Goal: Task Accomplishment & Management: Use online tool/utility

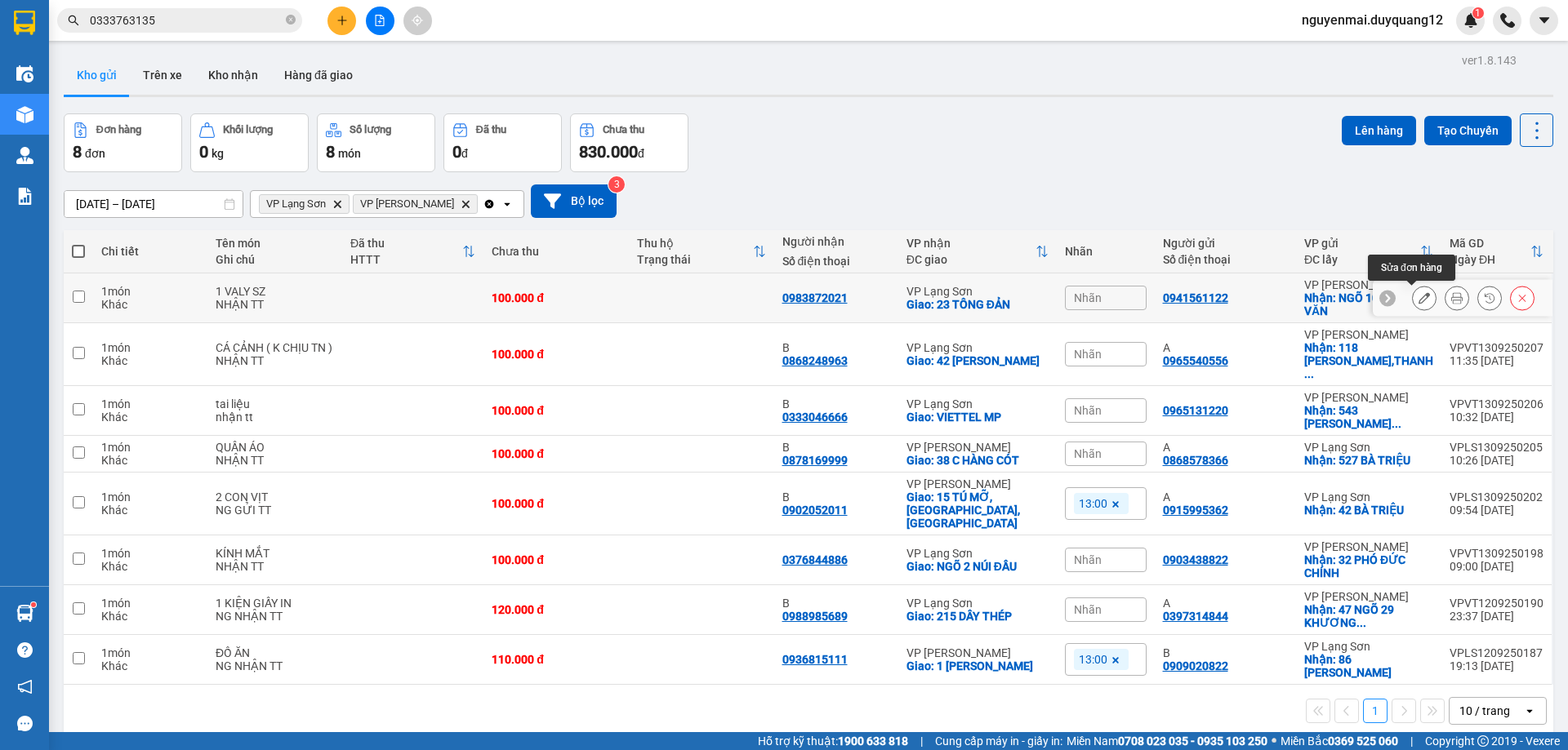
click at [1419, 294] on icon at bounding box center [1425, 298] width 12 height 12
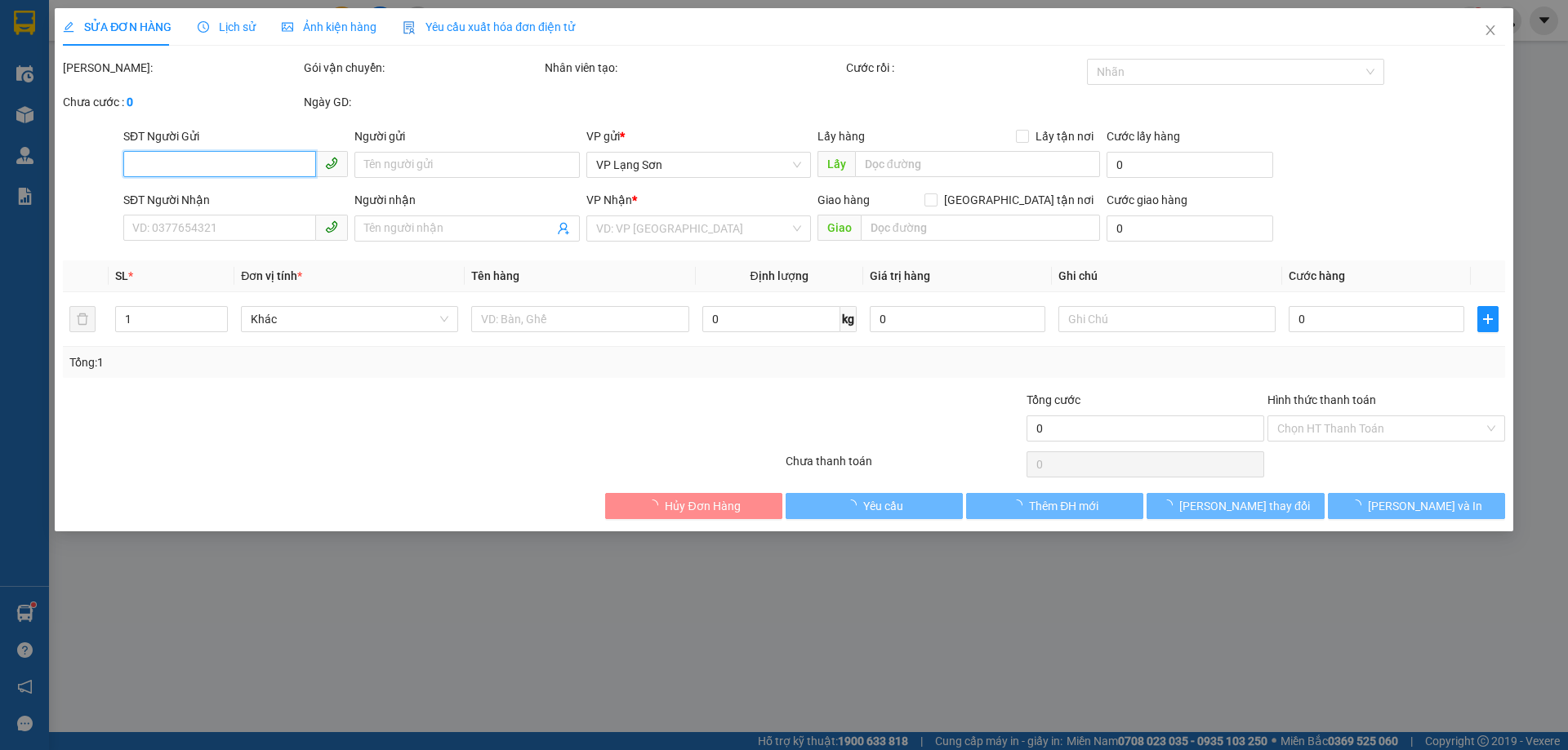
type input "0941561122"
checkbox input "true"
type input "NGÕ 107 TRUNG VĂN"
type input "0983872021"
checkbox input "true"
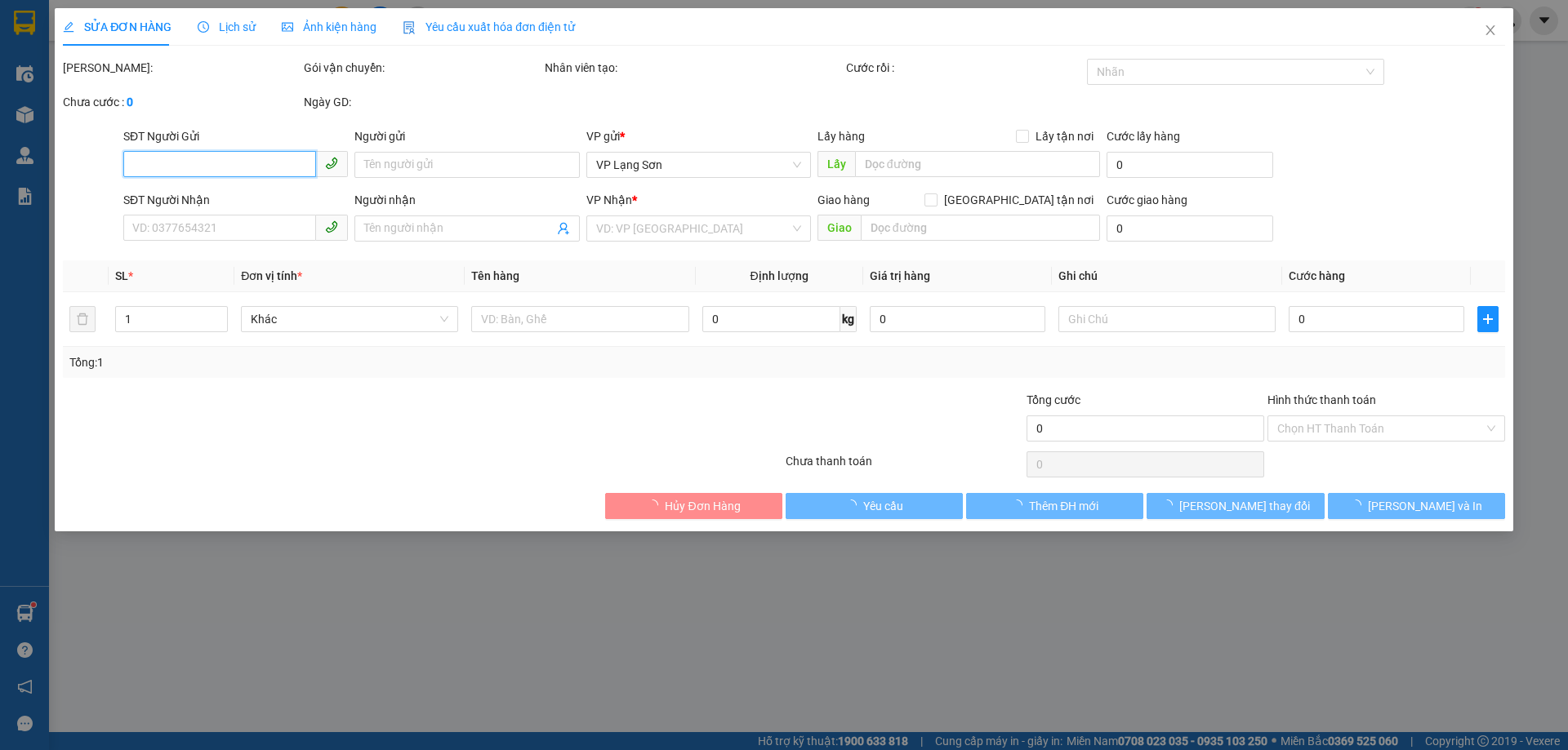
type input "23 TÔNG ĐẢN"
type input "100.000"
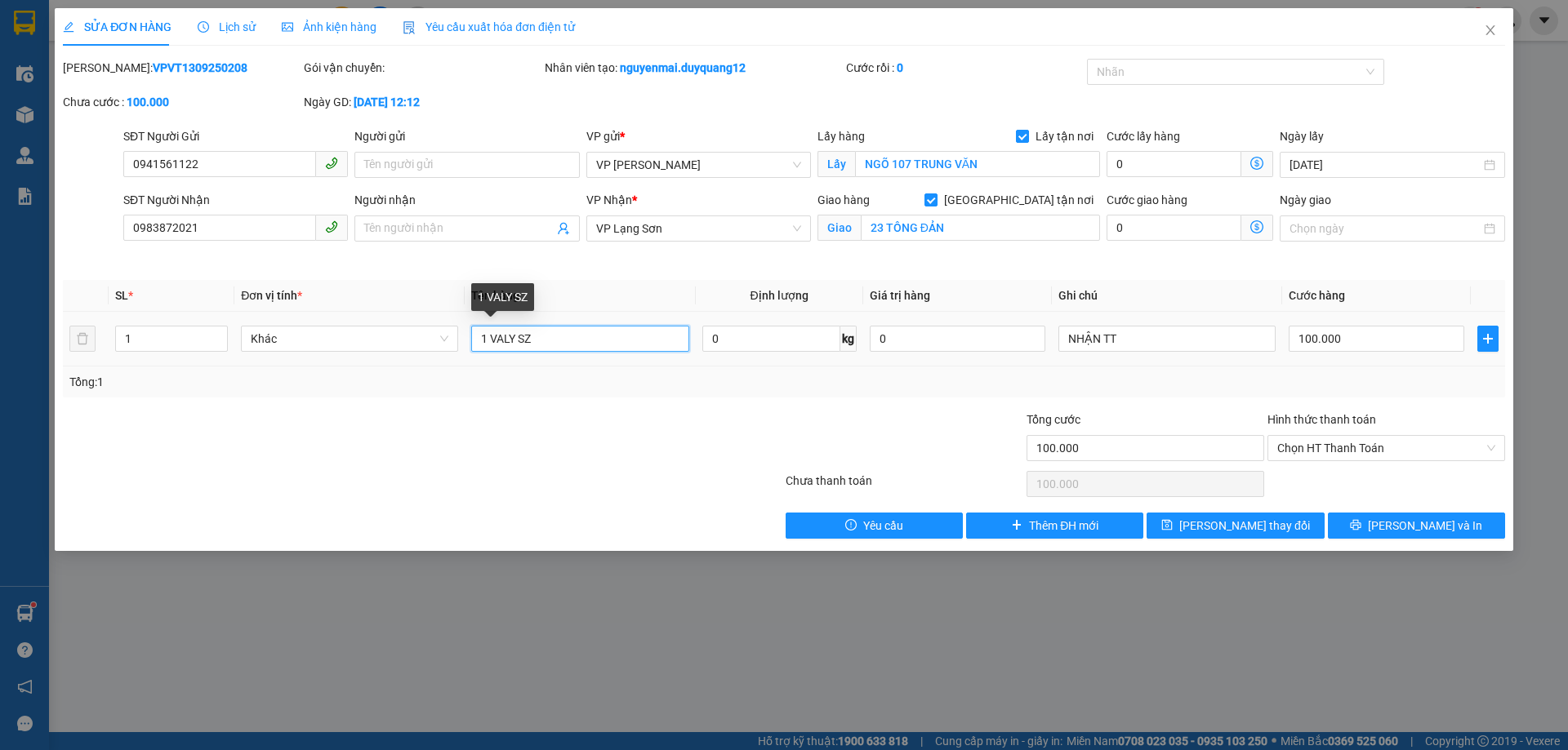
click at [580, 344] on input "1 VALY SZ" at bounding box center [580, 338] width 217 height 26
type input "1 VALY SZ 24"
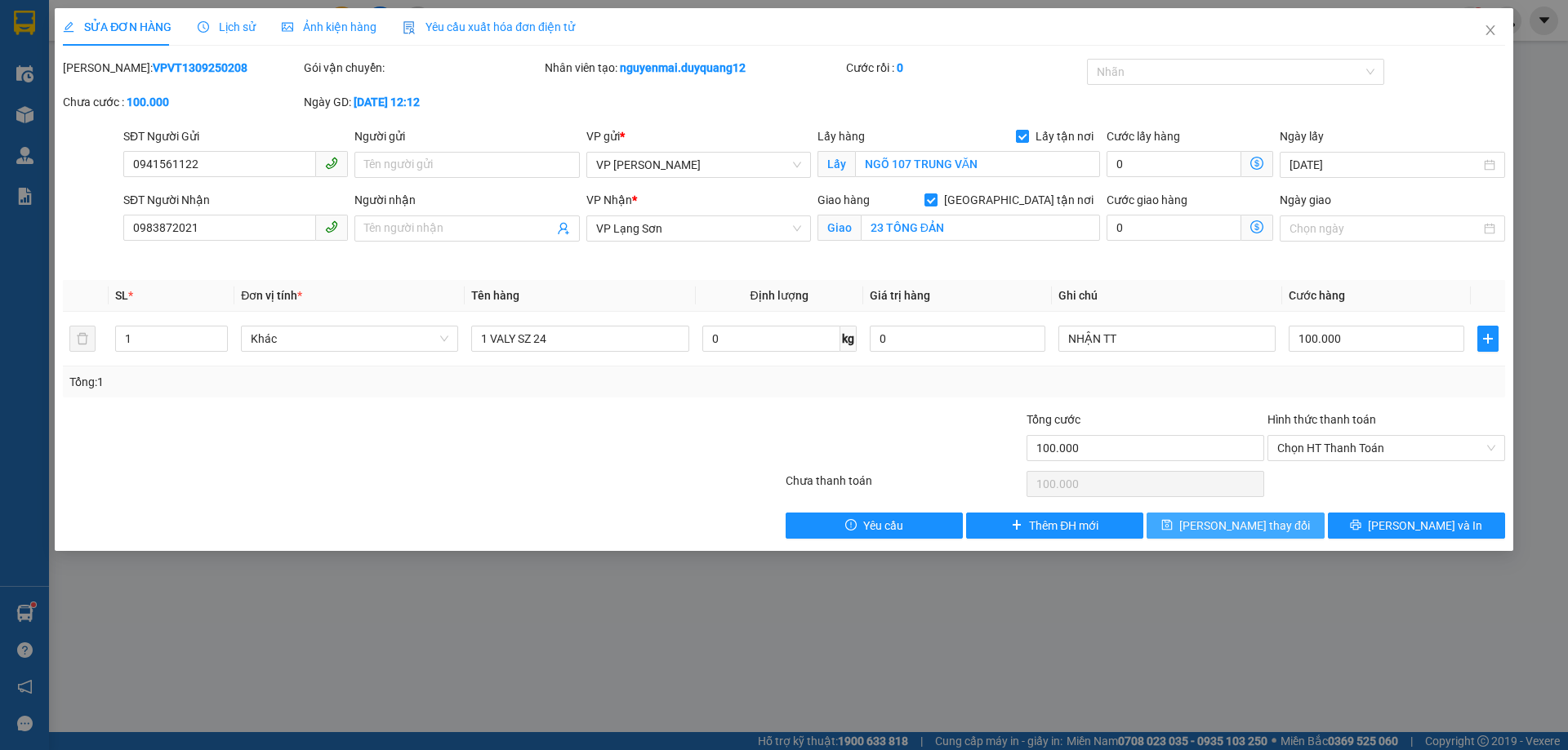
click at [1233, 513] on button "[PERSON_NAME] thay đổi" at bounding box center [1235, 525] width 178 height 26
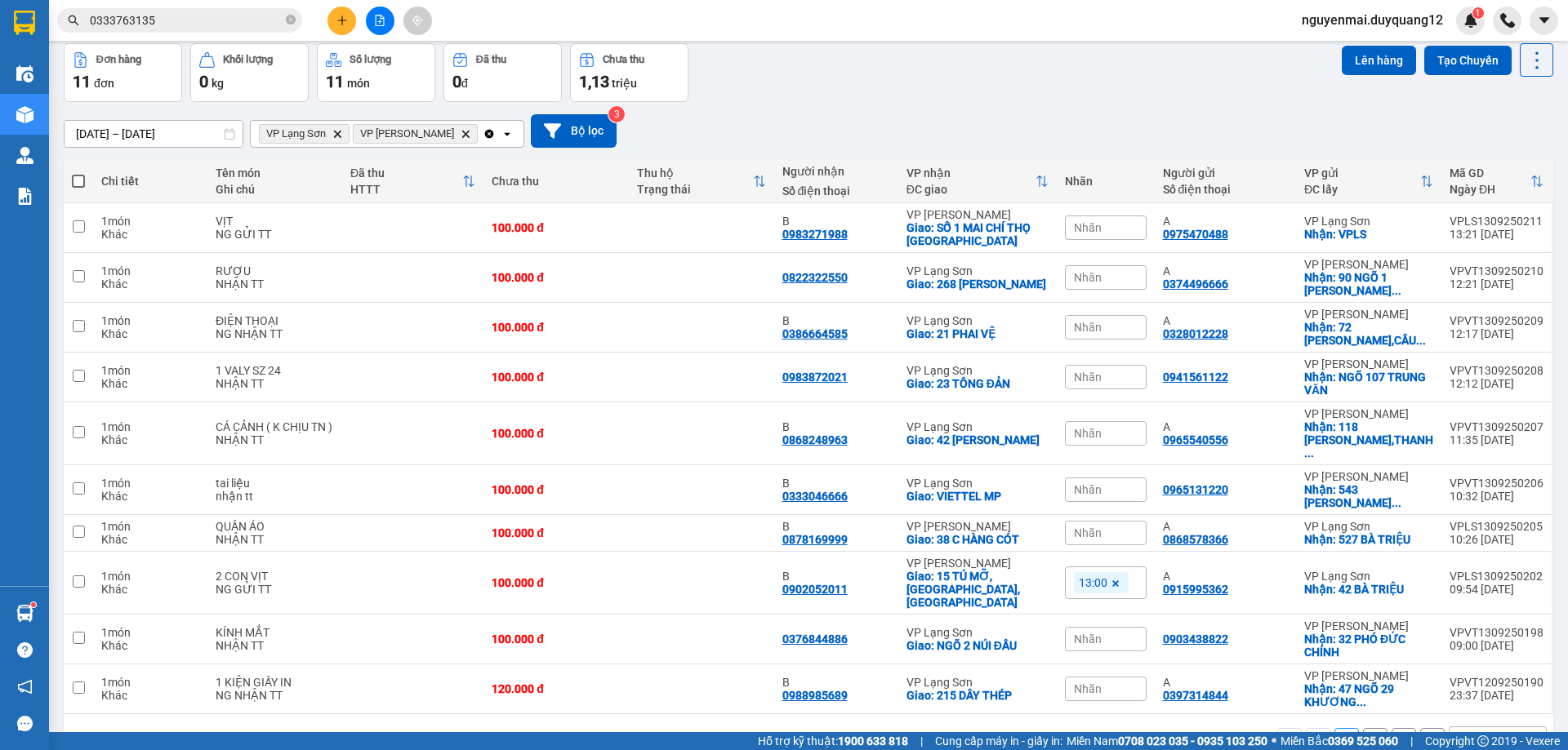
scroll to position [106, 0]
